Goal: Check status

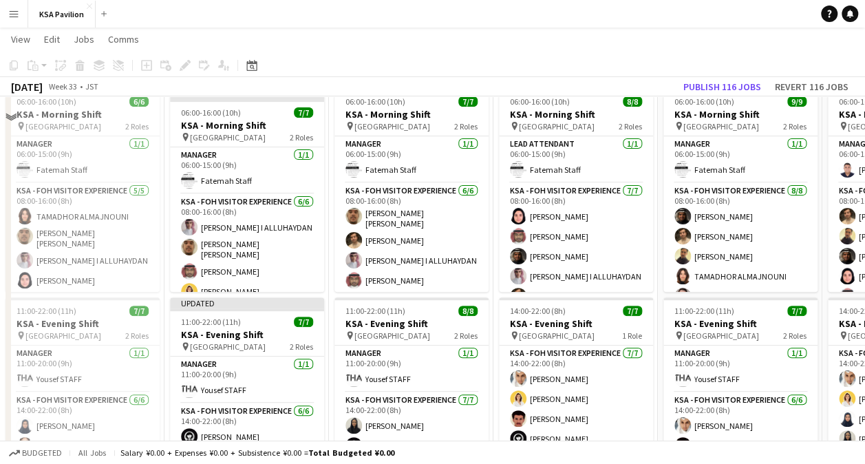
scroll to position [1236, 0]
